Goal: Check status: Check status

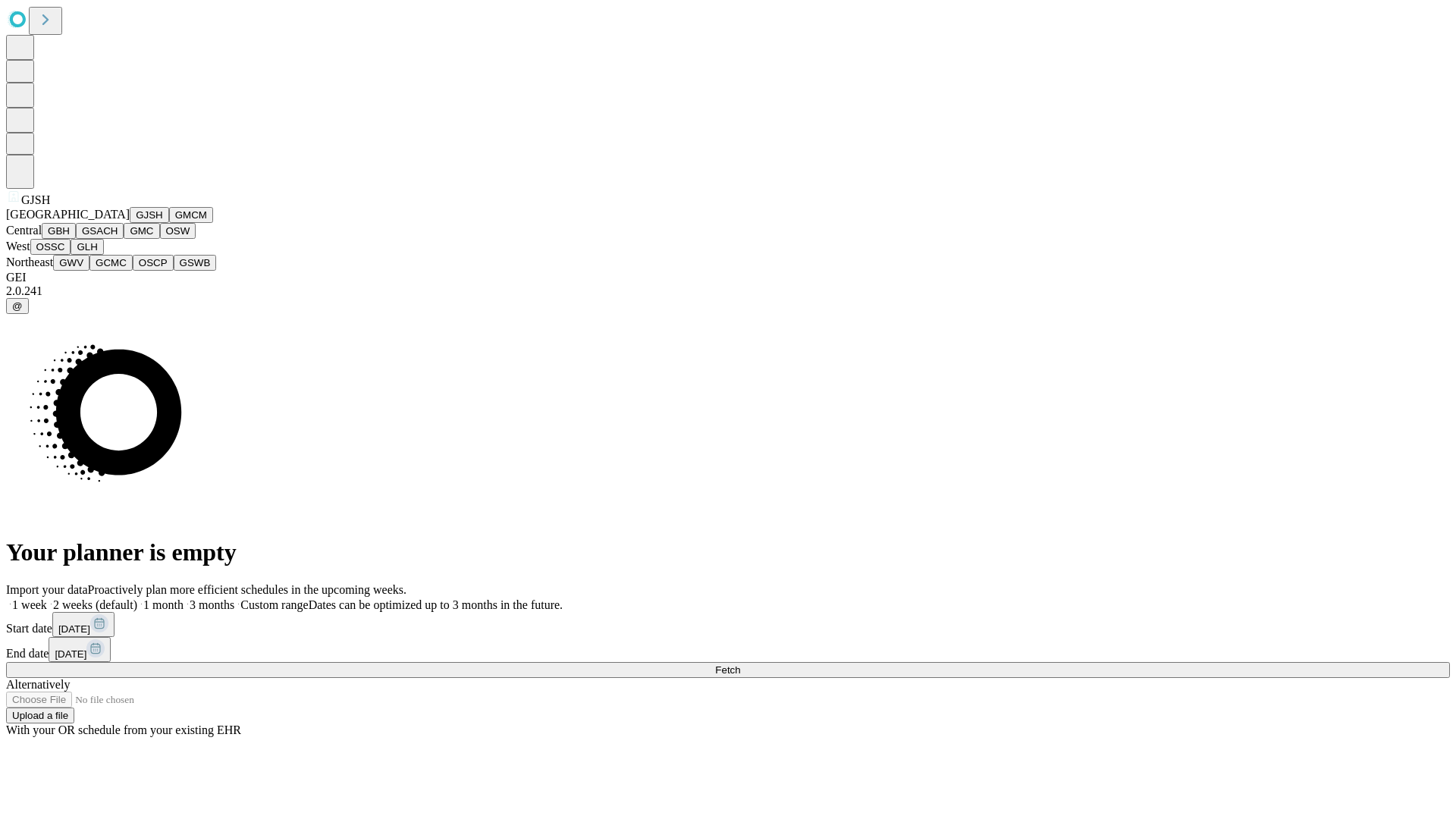
click at [130, 223] on button "GJSH" at bounding box center [150, 215] width 40 height 16
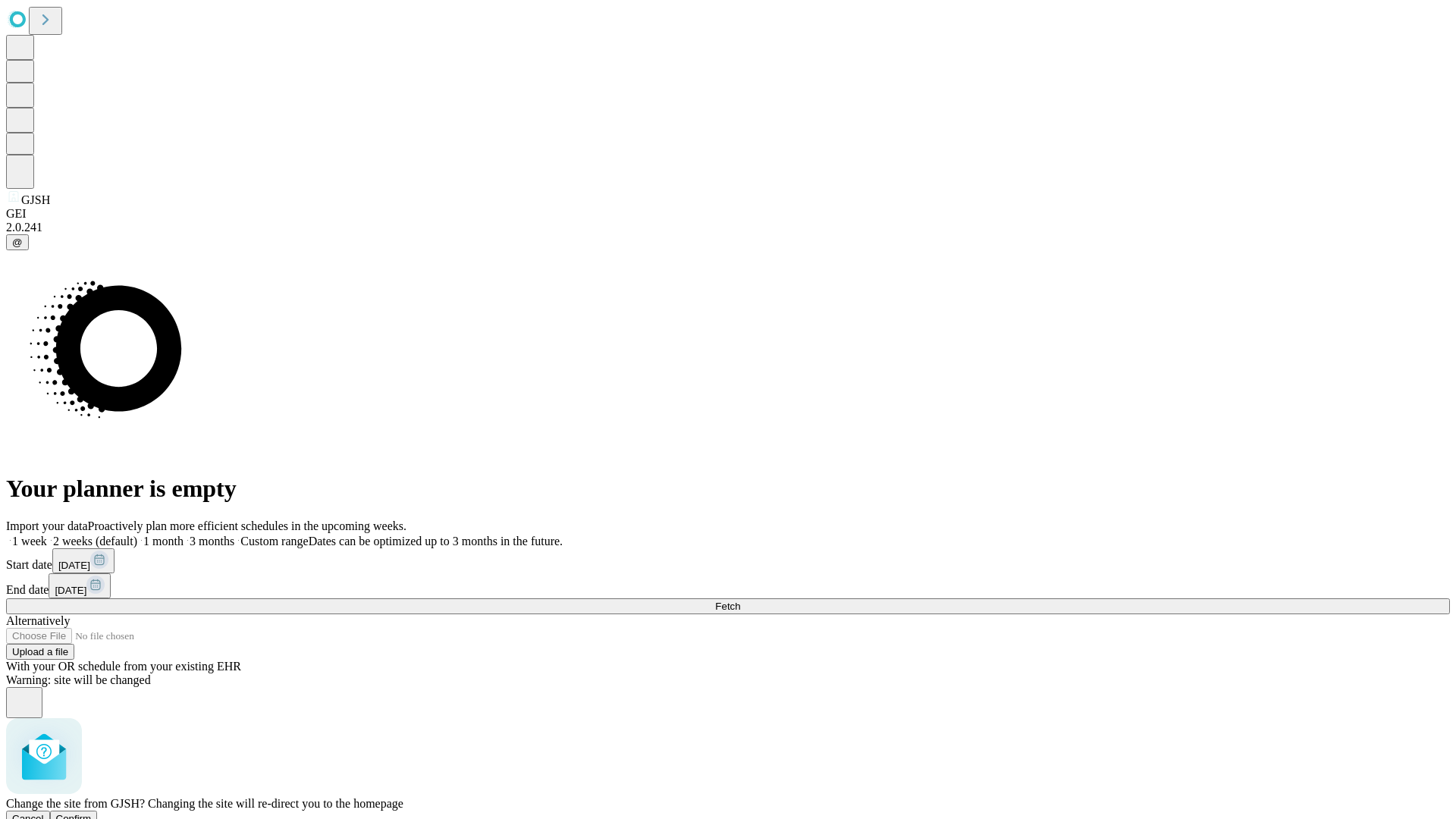
click at [92, 813] on span "Confirm" at bounding box center [74, 818] width 36 height 11
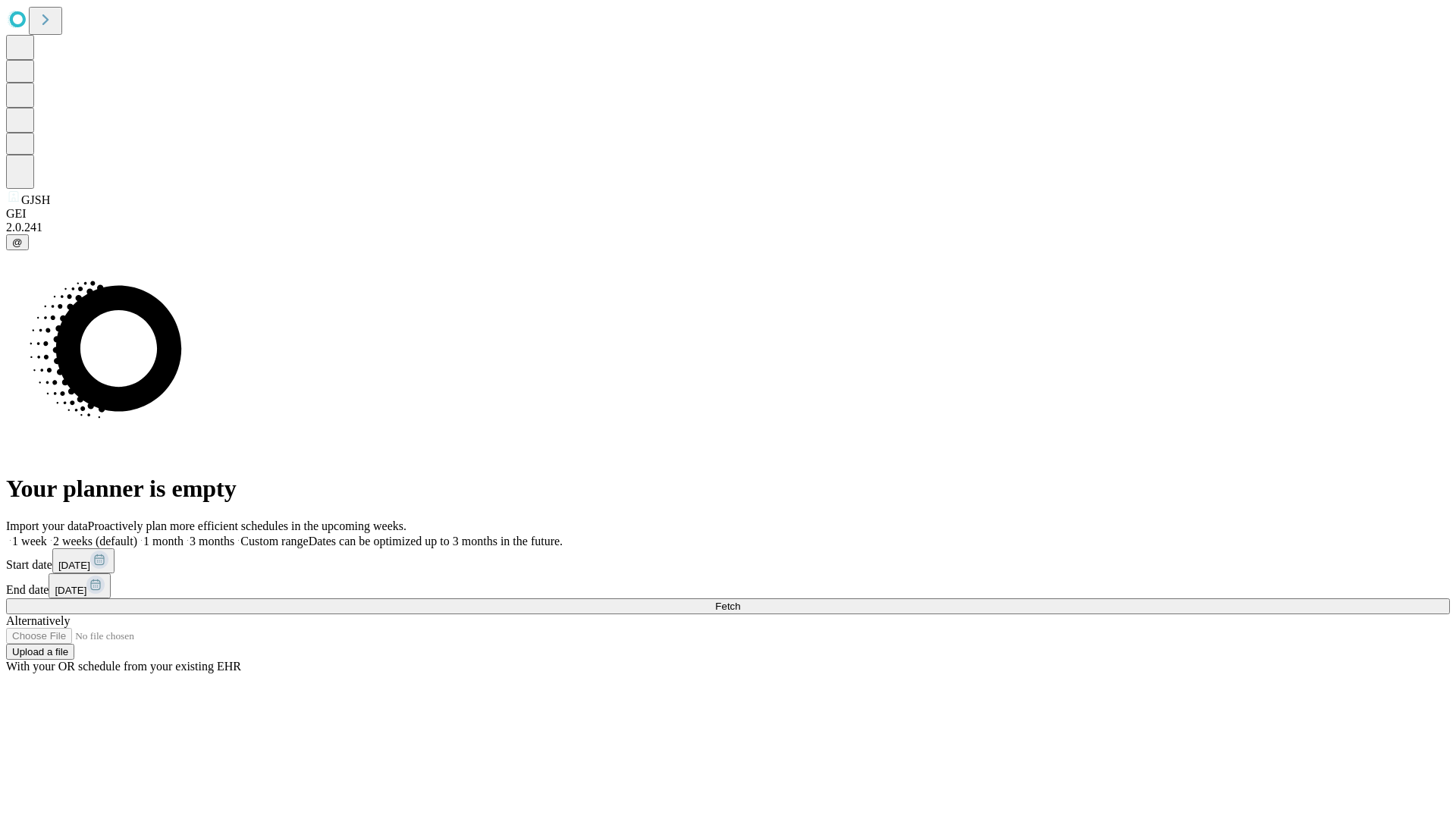
click at [47, 534] on label "1 week" at bounding box center [27, 541] width 41 height 13
click at [740, 600] on span "Fetch" at bounding box center [728, 606] width 25 height 11
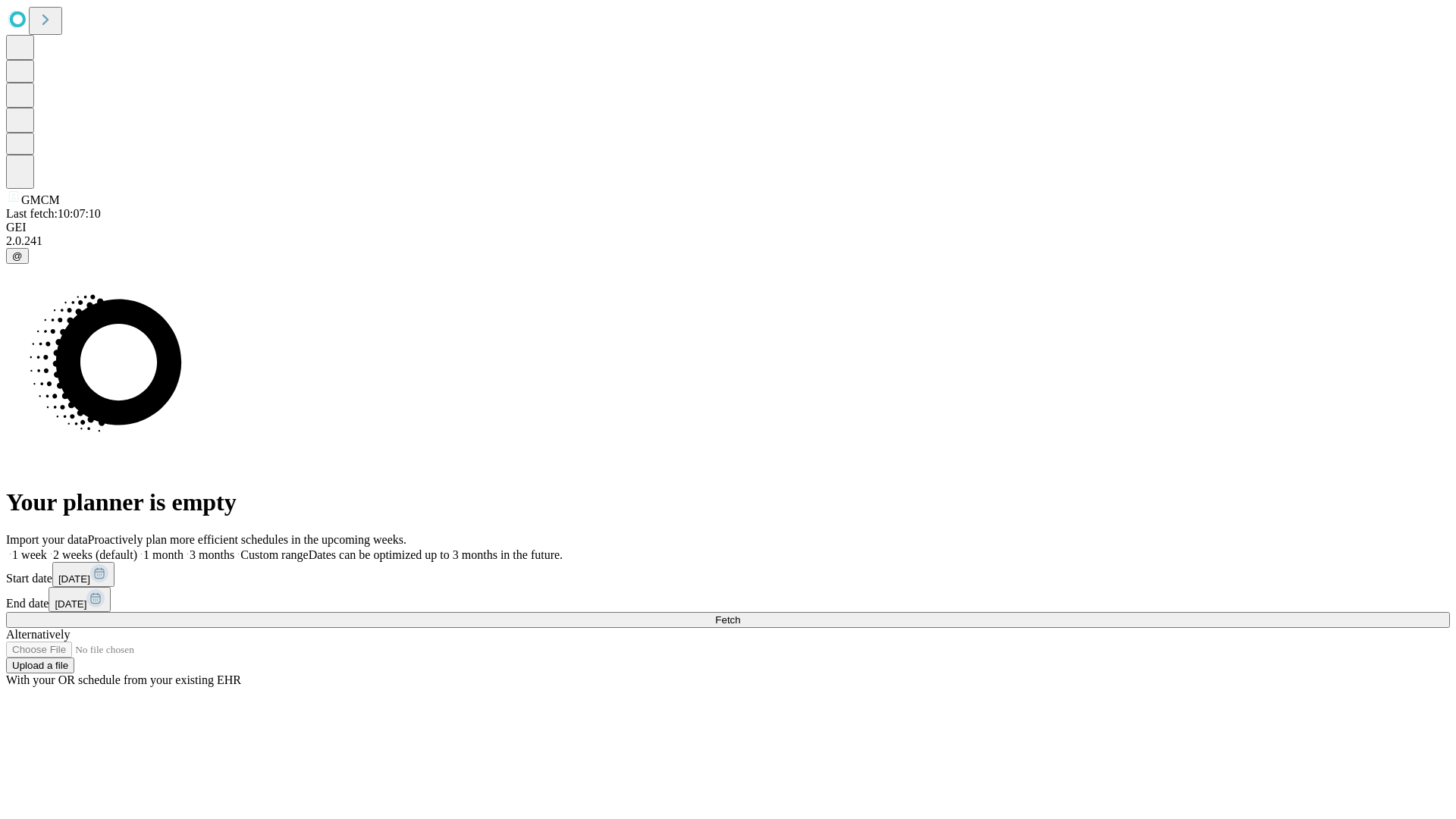
click at [47, 548] on label "1 week" at bounding box center [27, 554] width 41 height 13
click at [740, 614] on span "Fetch" at bounding box center [728, 620] width 25 height 11
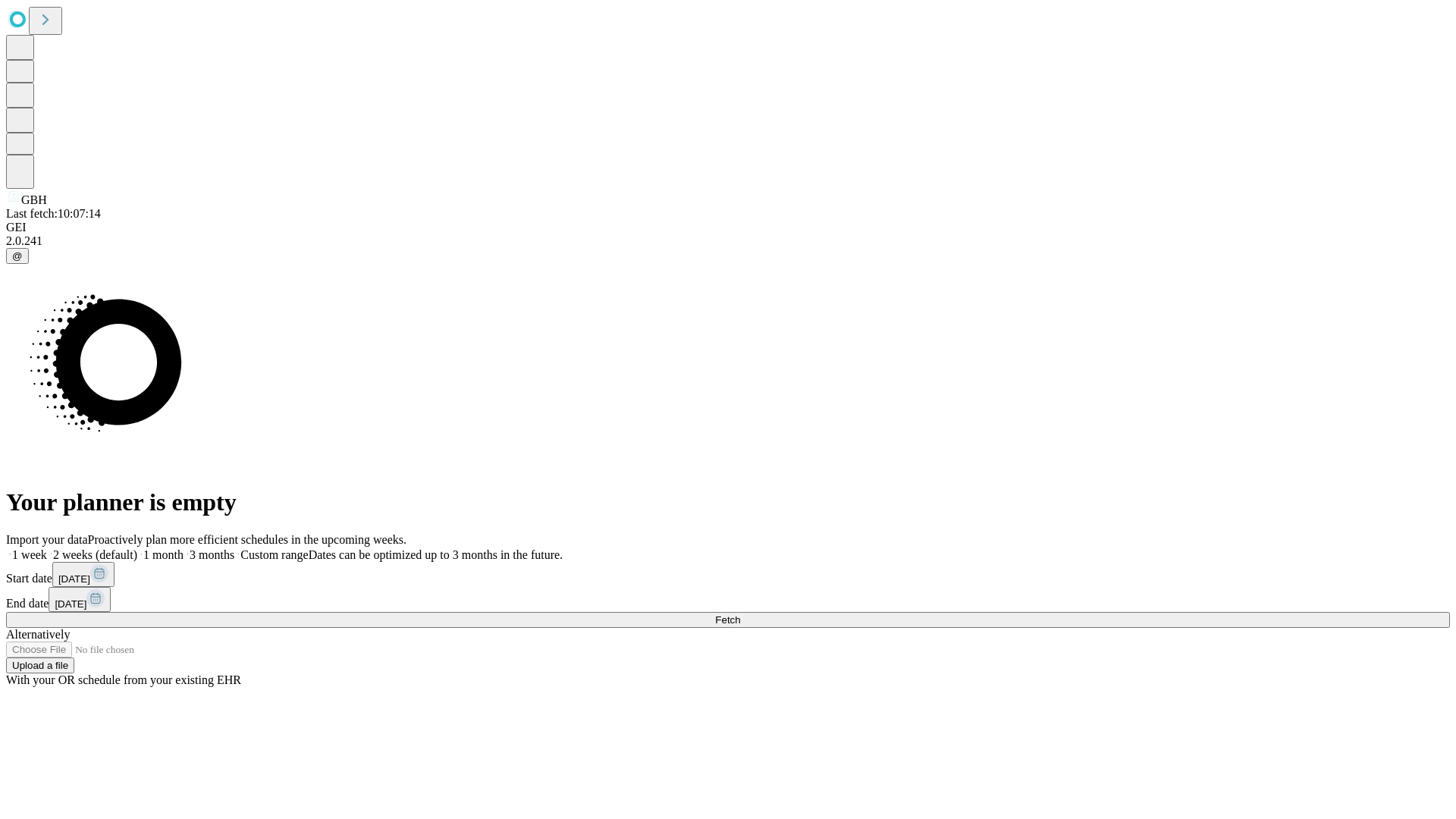
click at [740, 614] on span "Fetch" at bounding box center [728, 620] width 25 height 11
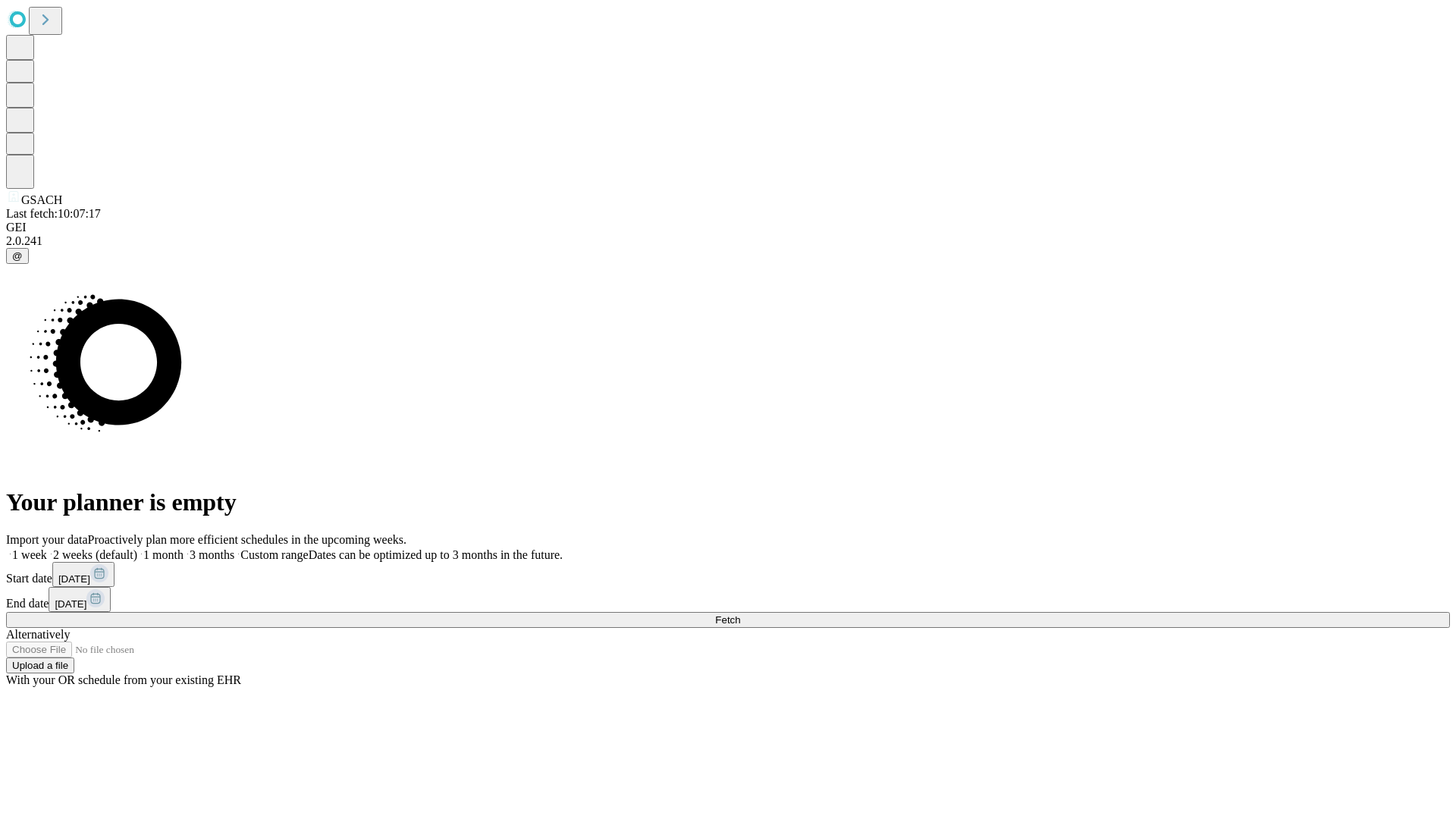
click at [47, 548] on label "1 week" at bounding box center [27, 554] width 41 height 13
click at [740, 614] on span "Fetch" at bounding box center [728, 620] width 25 height 11
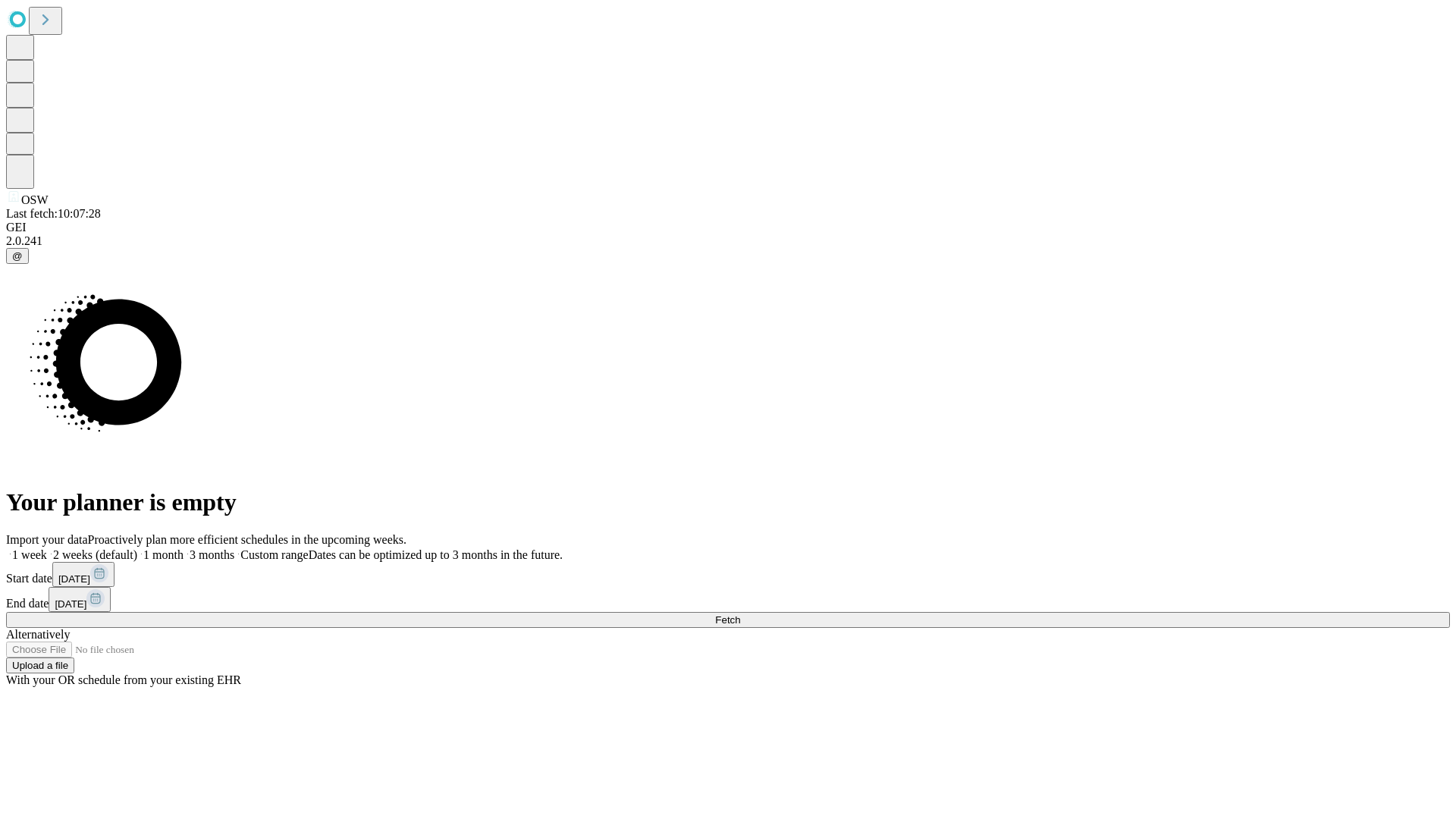
click at [47, 548] on label "1 week" at bounding box center [27, 554] width 41 height 13
click at [740, 614] on span "Fetch" at bounding box center [728, 620] width 25 height 11
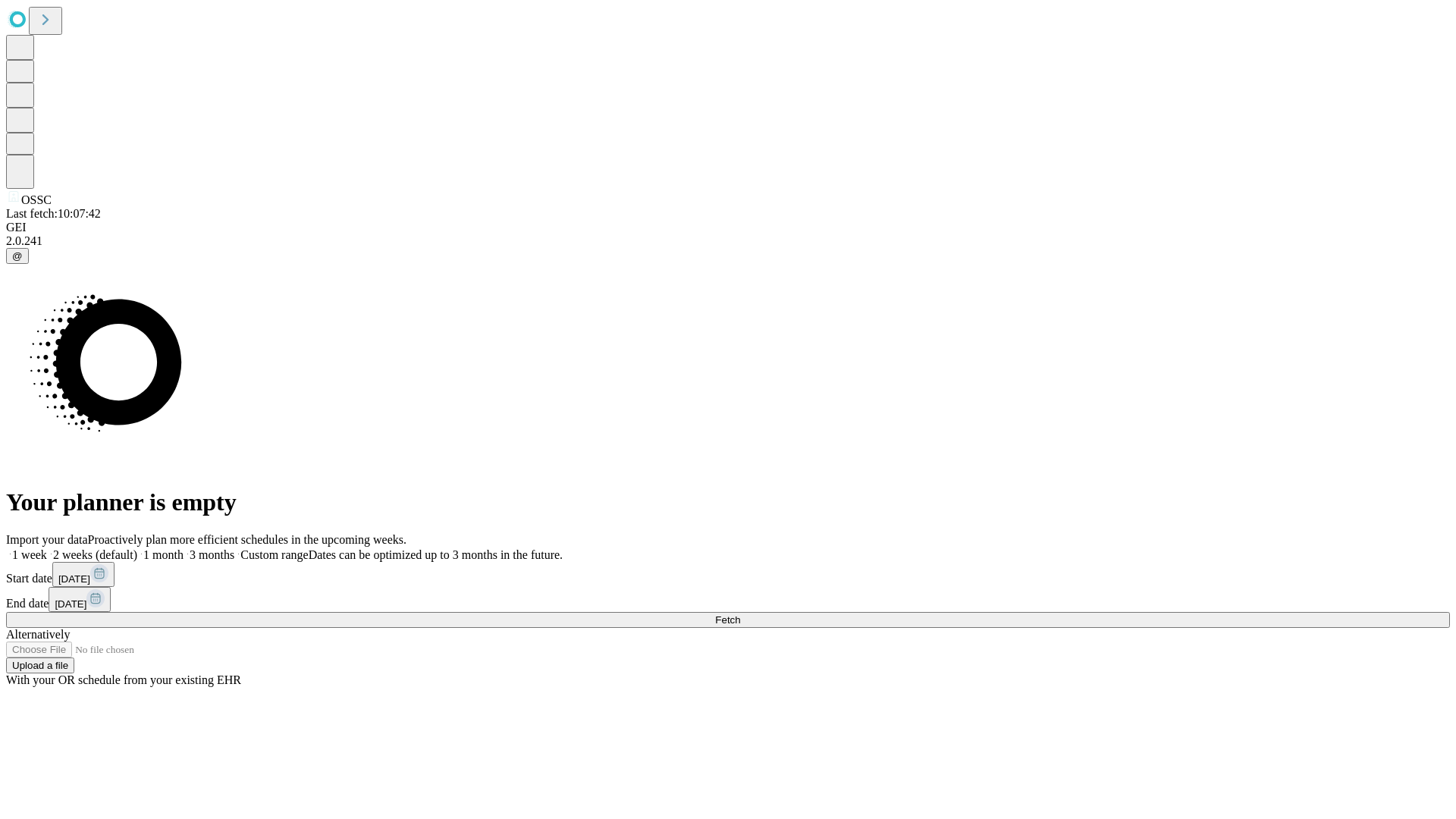
click at [47, 548] on label "1 week" at bounding box center [27, 554] width 41 height 13
click at [740, 614] on span "Fetch" at bounding box center [728, 620] width 25 height 11
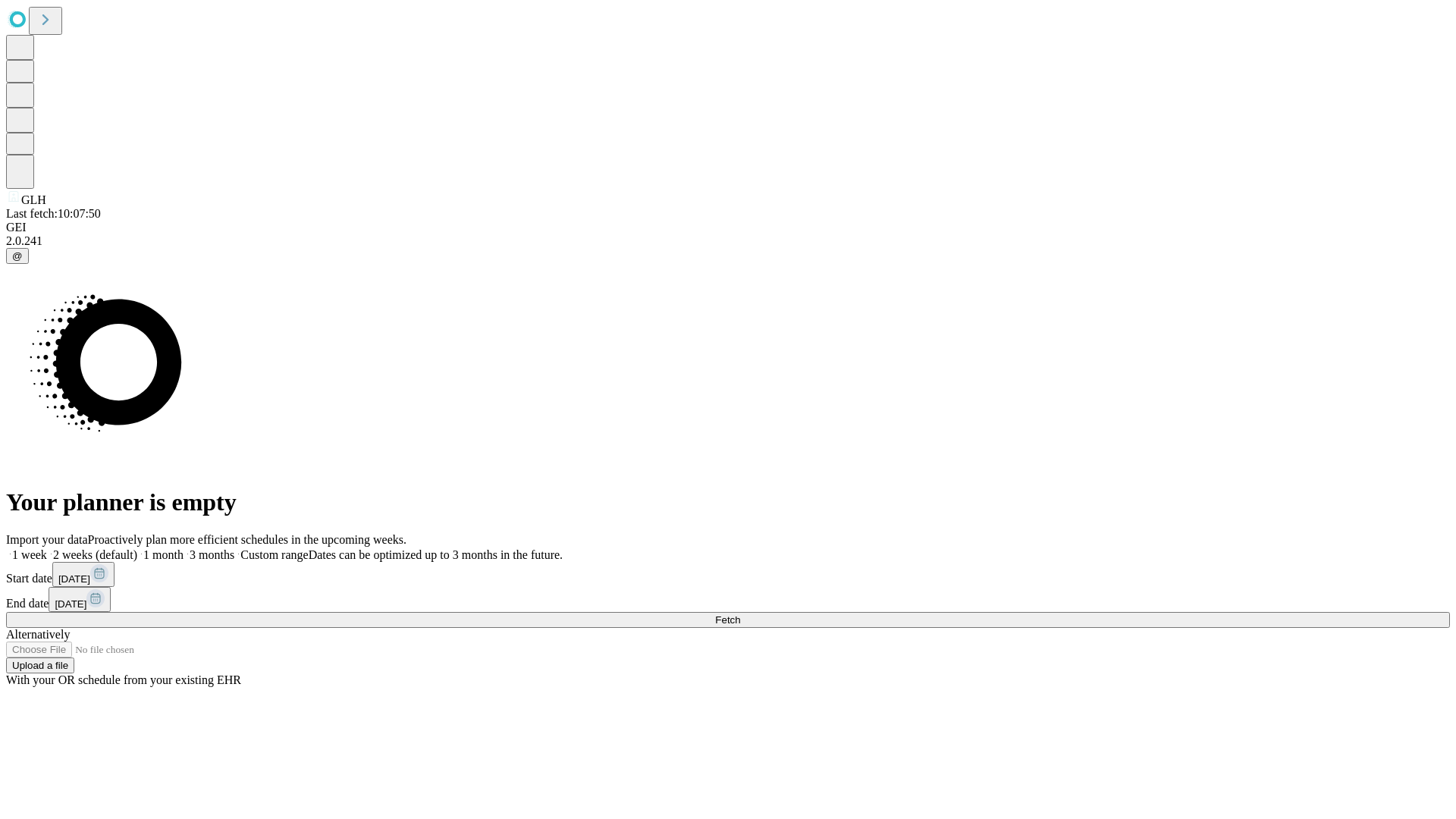
click at [47, 548] on label "1 week" at bounding box center [27, 554] width 41 height 13
click at [740, 614] on span "Fetch" at bounding box center [728, 620] width 25 height 11
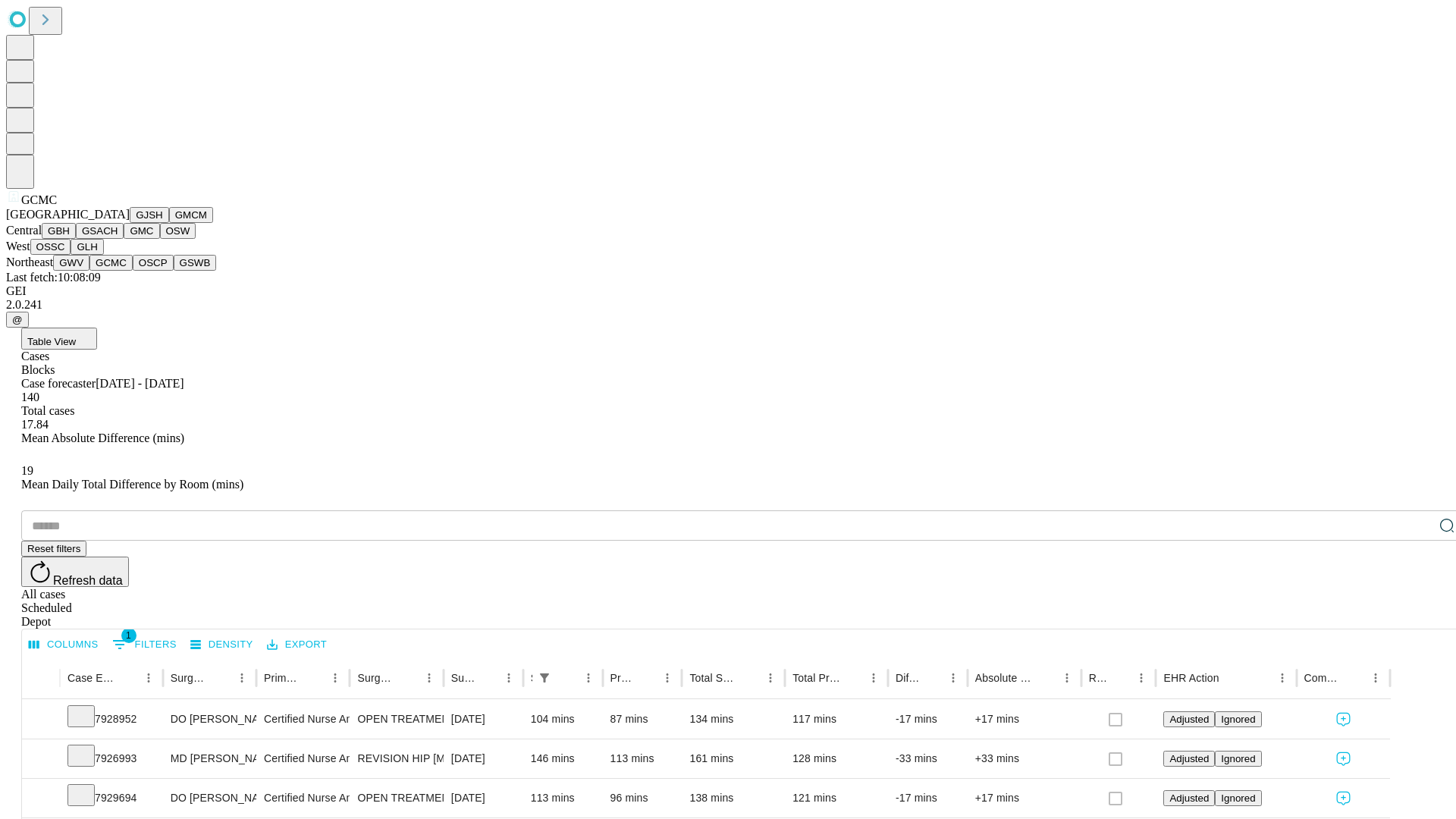
click at [132, 270] on button "OSCP" at bounding box center [153, 262] width 41 height 16
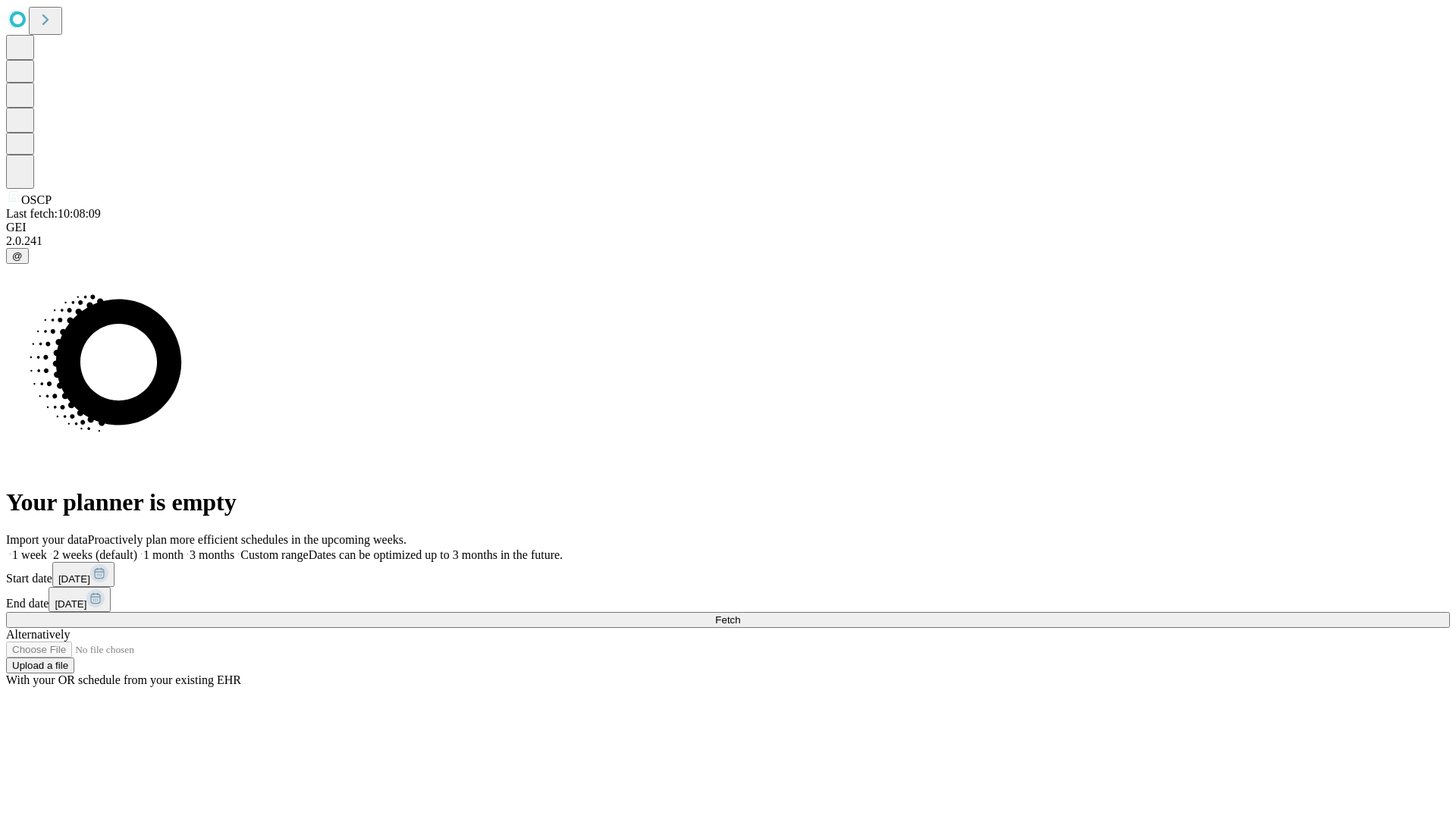
click at [47, 548] on label "1 week" at bounding box center [27, 554] width 41 height 13
click at [740, 614] on span "Fetch" at bounding box center [728, 620] width 25 height 11
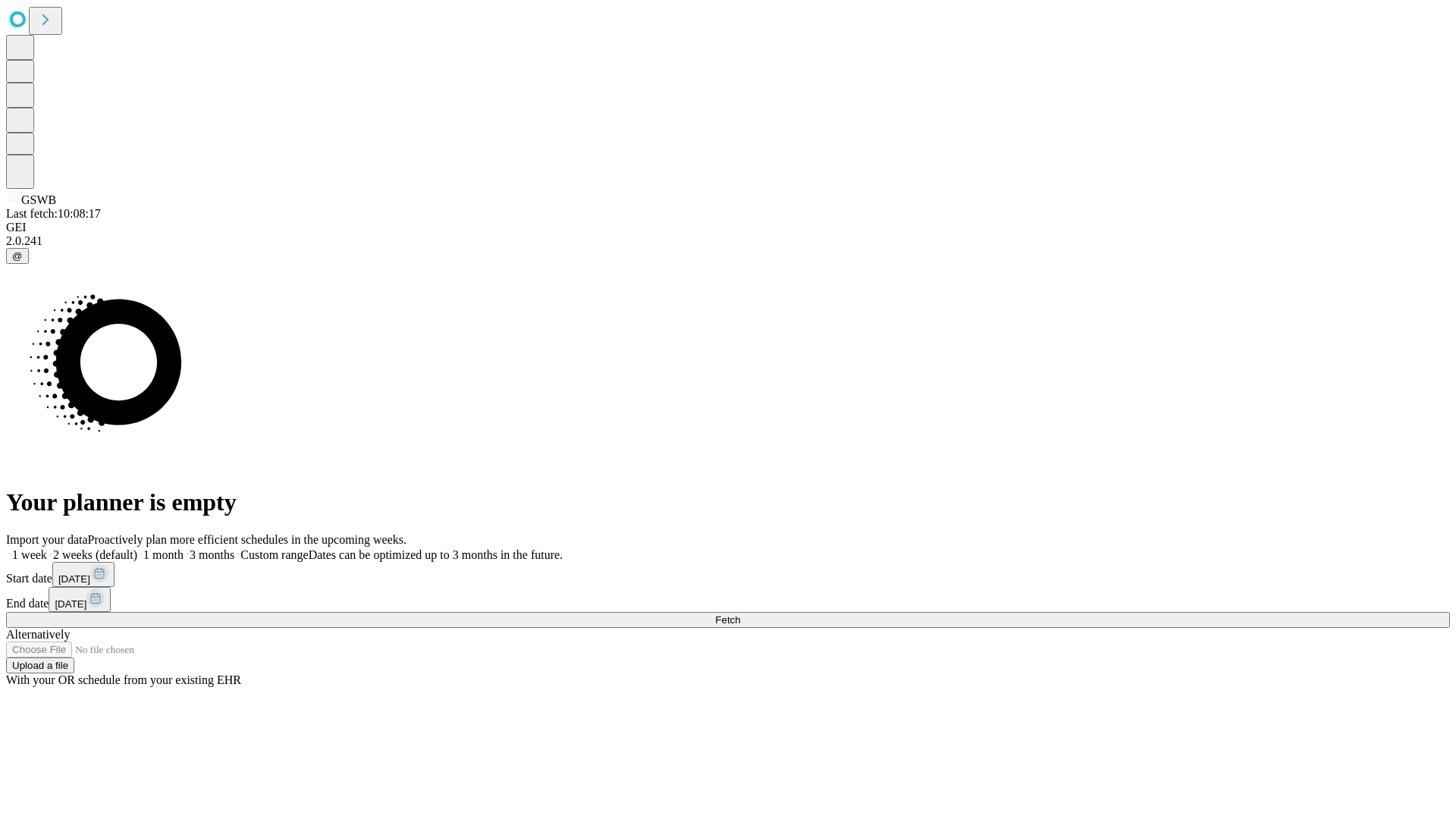
click at [47, 548] on label "1 week" at bounding box center [27, 554] width 41 height 13
click at [740, 614] on span "Fetch" at bounding box center [728, 620] width 25 height 11
